Goal: Task Accomplishment & Management: Use online tool/utility

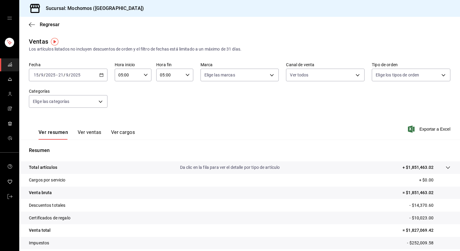
click at [96, 74] on div "[DATE] [DATE] - [DATE] [DATE]" at bounding box center [68, 75] width 79 height 13
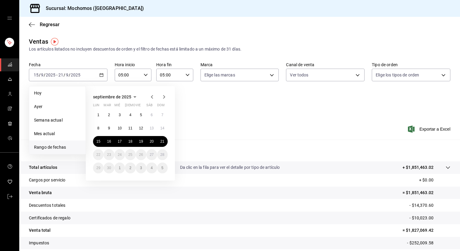
click at [100, 140] on abbr "15" at bounding box center [98, 142] width 4 height 4
click at [162, 143] on abbr "21" at bounding box center [163, 142] width 4 height 4
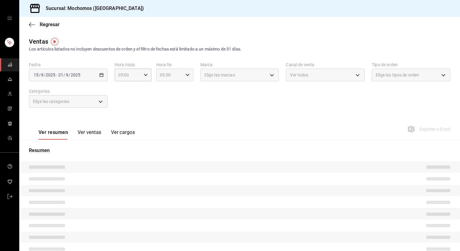
click at [186, 78] on div "05:00 Hora fin" at bounding box center [174, 75] width 37 height 13
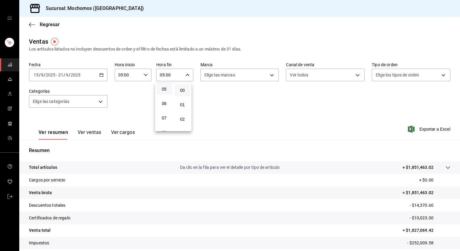
click at [186, 77] on div at bounding box center [230, 125] width 460 height 251
click at [186, 77] on icon "button" at bounding box center [188, 75] width 4 height 4
click at [164, 122] on span "23" at bounding box center [164, 124] width 9 height 5
type input "23:00"
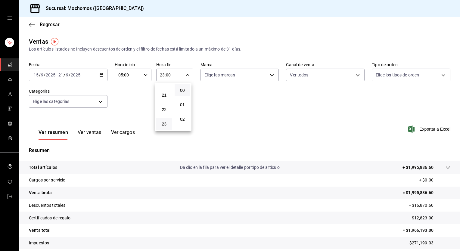
click at [248, 120] on div at bounding box center [230, 125] width 460 height 251
click at [421, 130] on span "Exportar a Excel" at bounding box center [430, 129] width 41 height 7
